Goal: Task Accomplishment & Management: Manage account settings

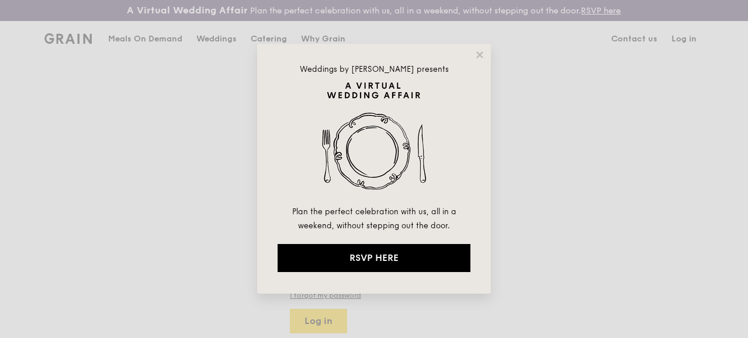
click at [652, 178] on div "Weddings by [PERSON_NAME] presents Plan the perfect celebration with us, all in…" at bounding box center [374, 169] width 748 height 338
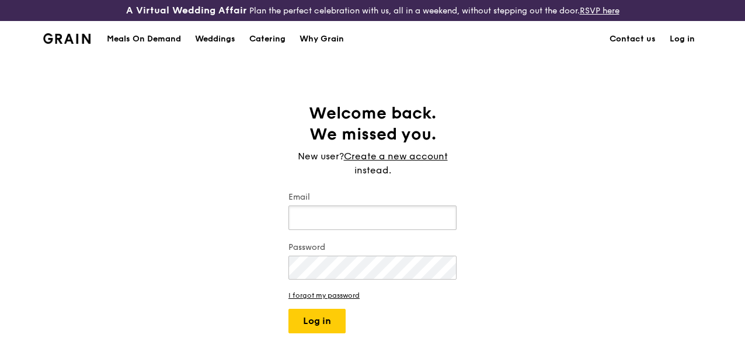
click at [336, 228] on input "Email" at bounding box center [373, 218] width 168 height 25
drag, startPoint x: 329, startPoint y: 227, endPoint x: 262, endPoint y: 220, distance: 67.6
click at [262, 220] on div "Welcome back. We missed you. New user? Create a new account instead. Email june…" at bounding box center [372, 218] width 745 height 231
click at [327, 230] on input "june" at bounding box center [373, 218] width 168 height 25
click at [339, 226] on input "june" at bounding box center [373, 218] width 168 height 25
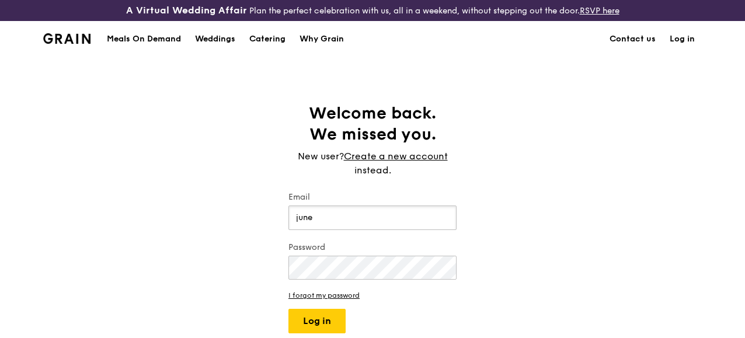
drag, startPoint x: 324, startPoint y: 230, endPoint x: 268, endPoint y: 228, distance: 56.1
click at [268, 228] on div "Welcome back. We missed you. New user? Create a new account instead. Email june…" at bounding box center [372, 218] width 745 height 231
paste input ".[EMAIL_ADDRESS][DOMAIN_NAME]"
type input "[EMAIL_ADDRESS][DOMAIN_NAME]"
click at [310, 325] on button "Log in" at bounding box center [317, 321] width 57 height 25
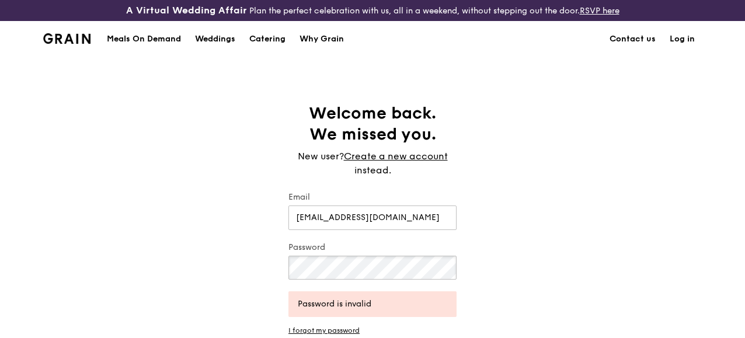
click at [178, 265] on div "Welcome back. We missed you. New user? Create a new account instead. Email [EMA…" at bounding box center [372, 236] width 745 height 266
click at [168, 252] on div "Welcome back. We missed you. New user? Create a new account instead. Email [EMA…" at bounding box center [372, 236] width 745 height 266
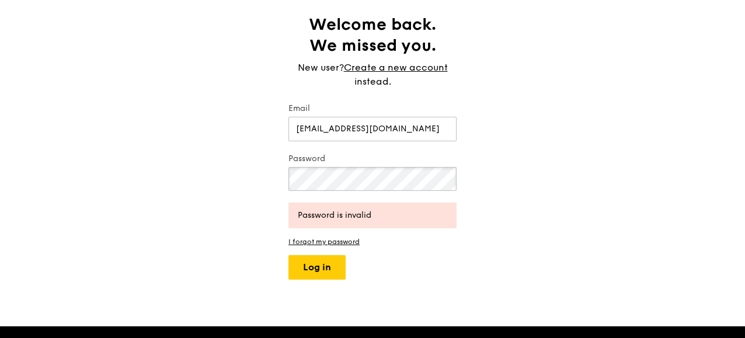
scroll to position [117, 0]
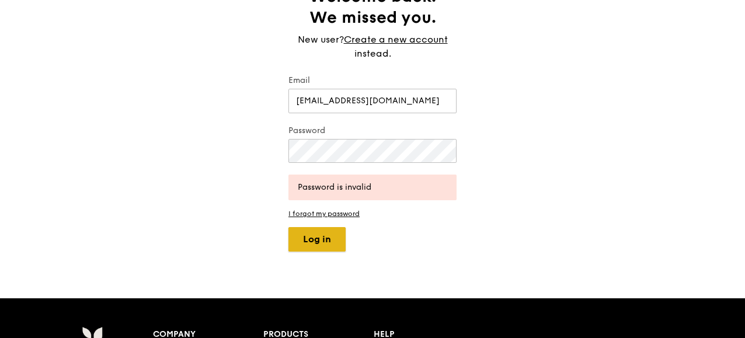
click at [311, 250] on button "Log in" at bounding box center [317, 239] width 57 height 25
click at [326, 218] on link "I forgot my password" at bounding box center [373, 214] width 168 height 8
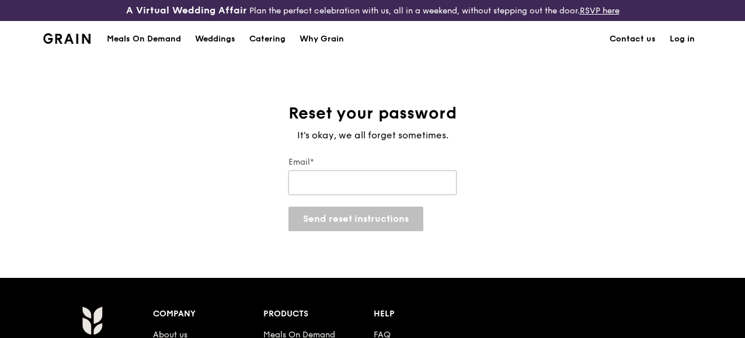
click at [329, 195] on input "Email*" at bounding box center [373, 183] width 168 height 25
type input "[EMAIL_ADDRESS][DOMAIN_NAME]"
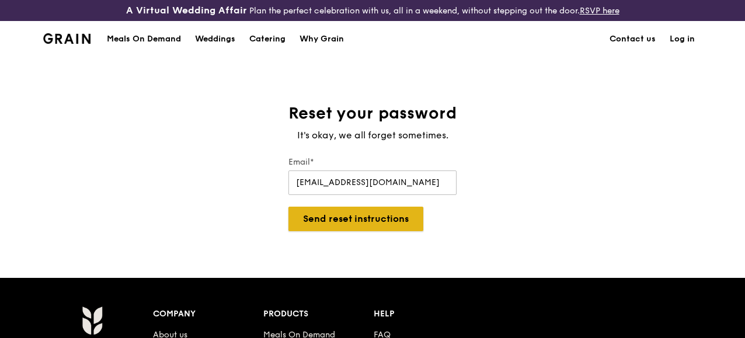
click at [348, 231] on button "Send reset instructions" at bounding box center [356, 219] width 135 height 25
